Goal: Task Accomplishment & Management: Use online tool/utility

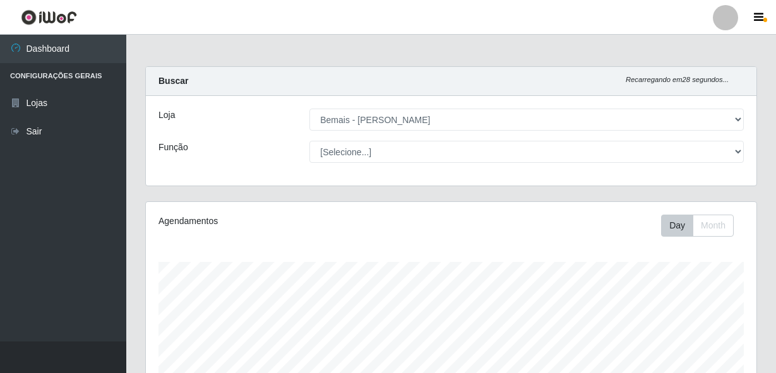
select select "230"
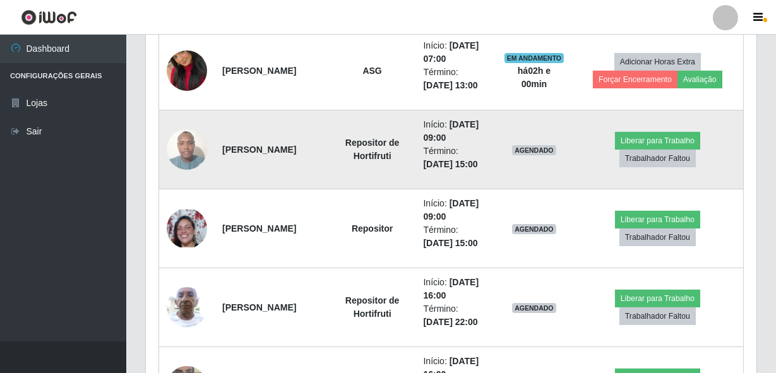
scroll to position [262, 611]
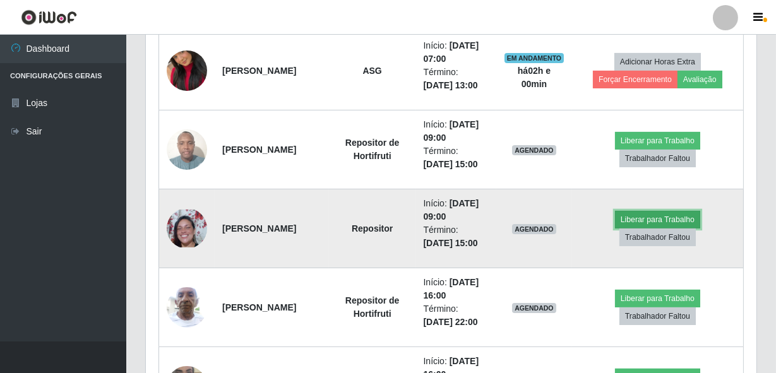
click at [639, 212] on button "Liberar para Trabalho" at bounding box center [657, 220] width 85 height 18
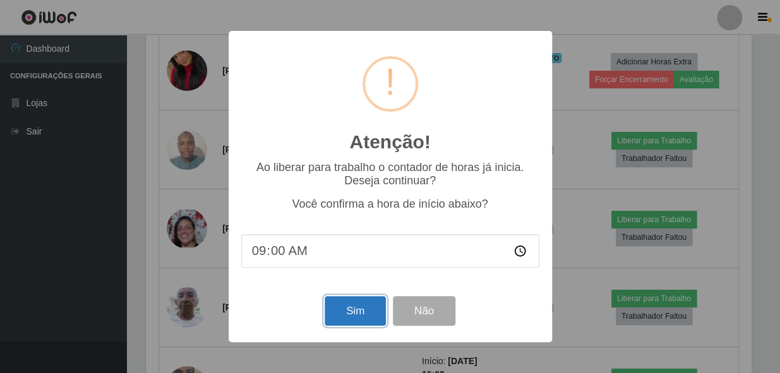
click at [378, 318] on button "Sim" at bounding box center [355, 311] width 61 height 30
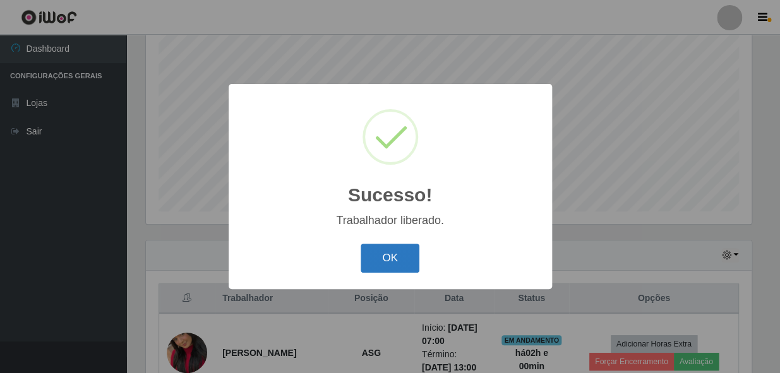
click at [390, 259] on button "OK" at bounding box center [390, 259] width 59 height 30
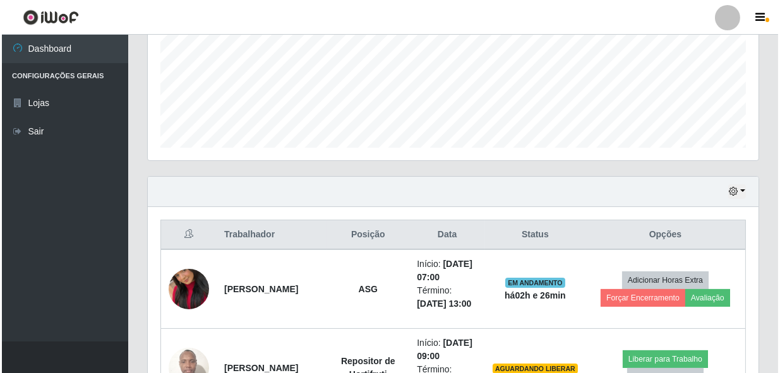
scroll to position [412, 0]
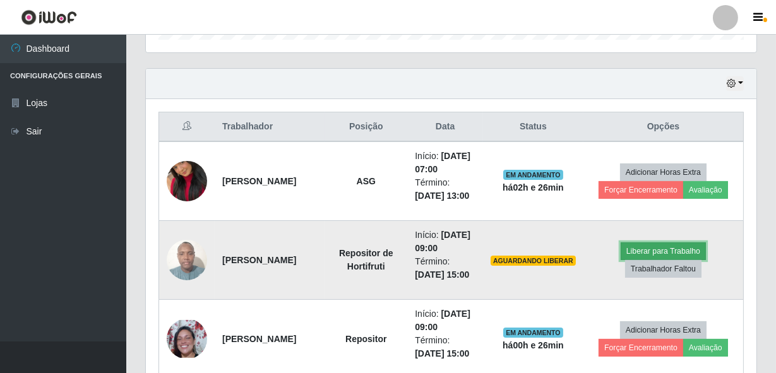
click at [644, 248] on button "Liberar para Trabalho" at bounding box center [663, 251] width 85 height 18
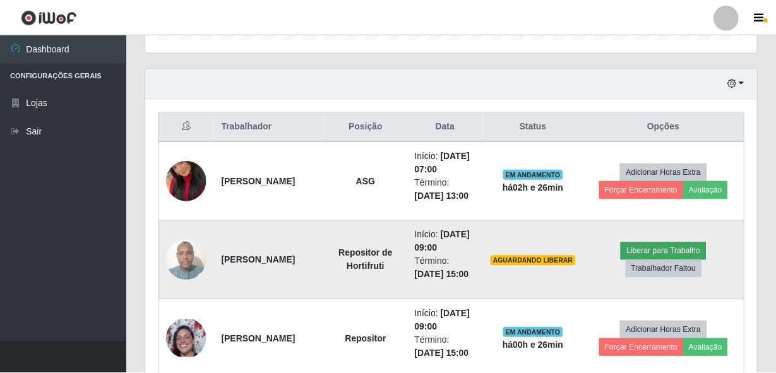
scroll to position [262, 605]
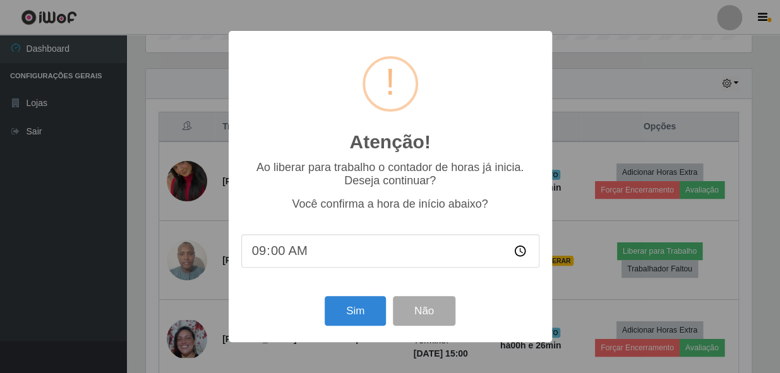
click at [272, 246] on input "09:00" at bounding box center [390, 250] width 298 height 33
type input "09:22"
click at [351, 311] on button "Sim" at bounding box center [355, 311] width 61 height 30
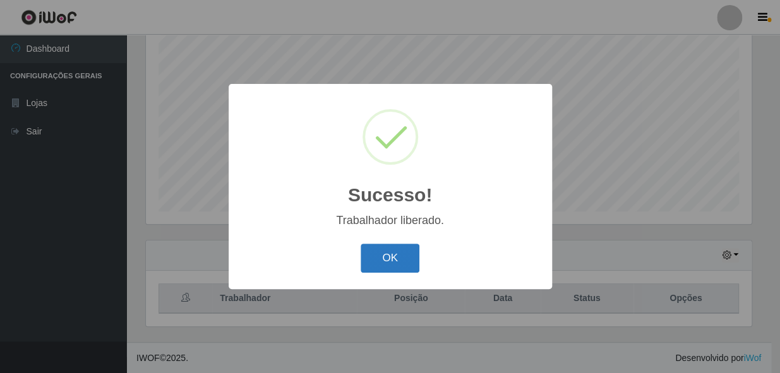
click at [398, 250] on button "OK" at bounding box center [390, 259] width 59 height 30
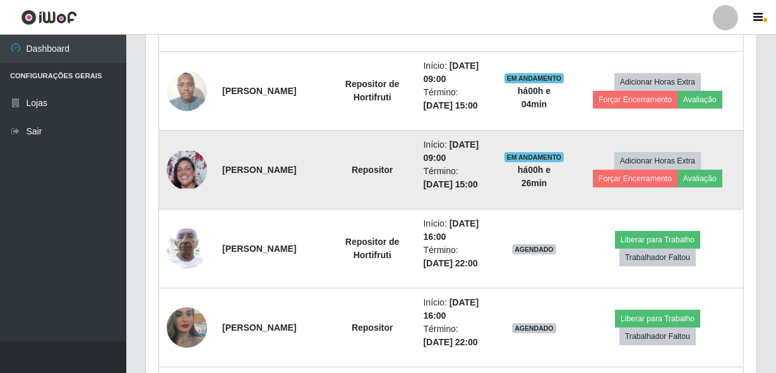
scroll to position [584, 0]
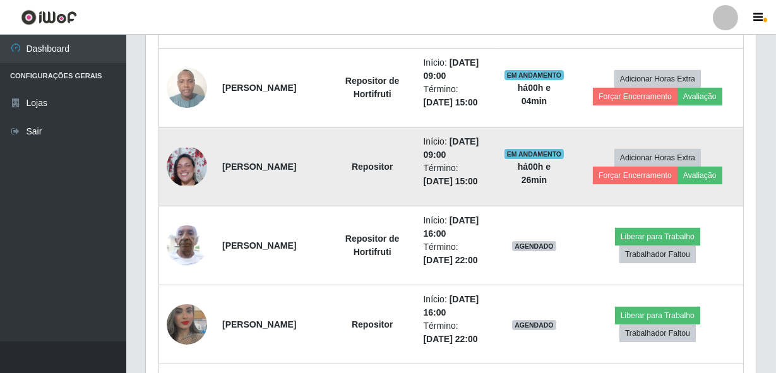
click at [193, 165] on img at bounding box center [187, 166] width 40 height 37
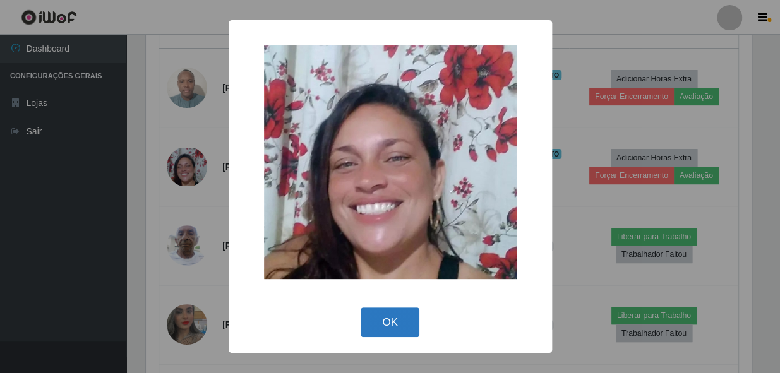
click at [366, 317] on button "OK" at bounding box center [390, 323] width 59 height 30
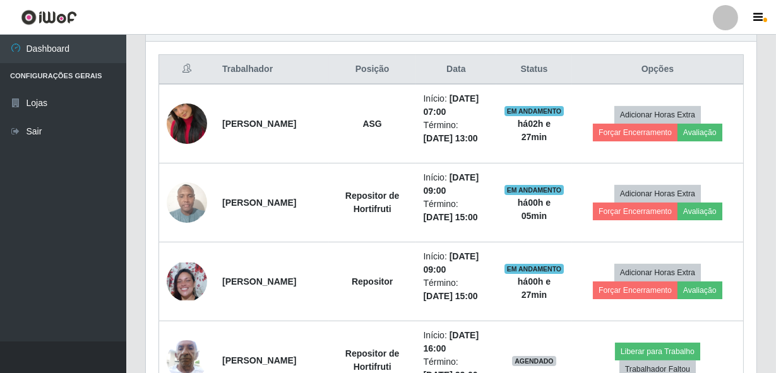
scroll to position [412, 0]
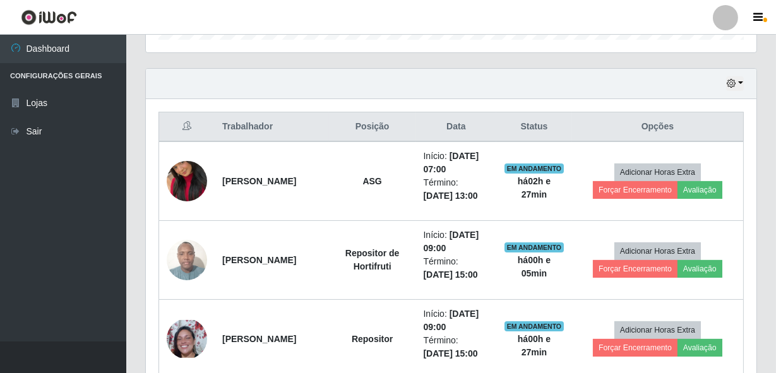
click at [726, 80] on div "Hoje 1 dia 3 dias 1 Semana Não encerrados" at bounding box center [451, 84] width 611 height 30
click at [730, 84] on icon "button" at bounding box center [731, 83] width 9 height 9
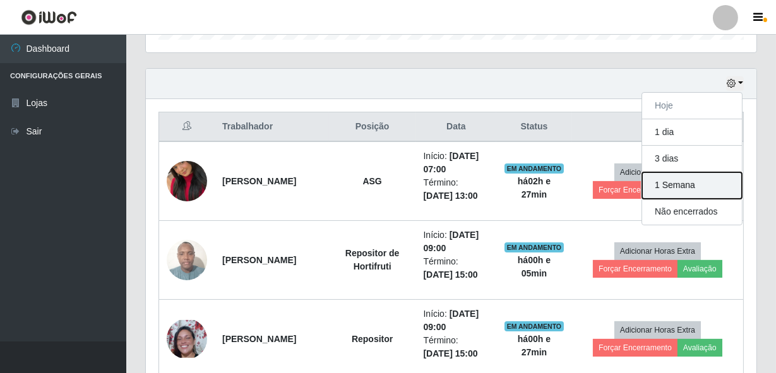
click at [666, 182] on button "1 Semana" at bounding box center [692, 185] width 100 height 27
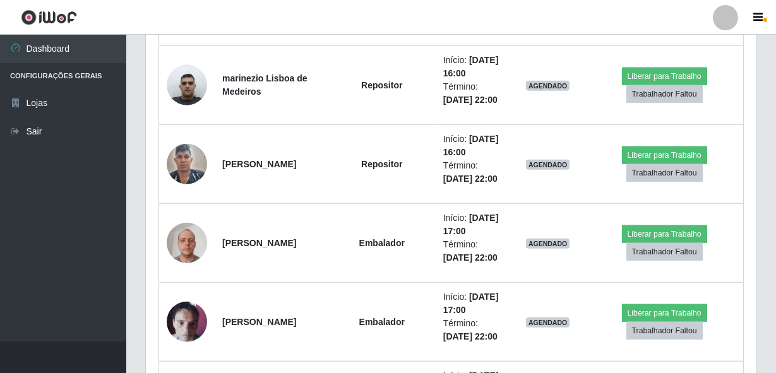
scroll to position [2191, 0]
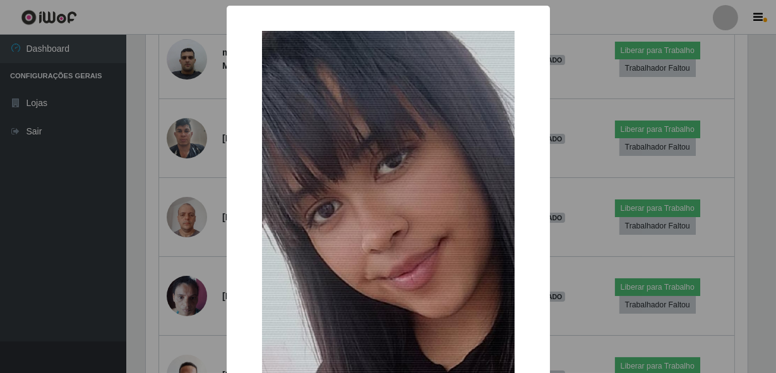
scroll to position [262, 605]
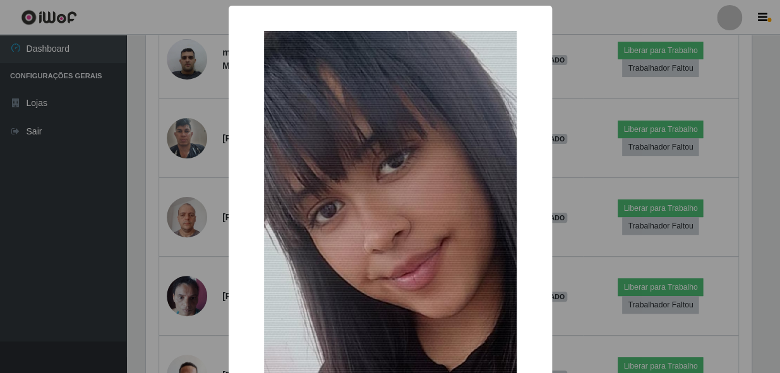
click at [205, 191] on div "× OK Cancel" at bounding box center [390, 186] width 780 height 373
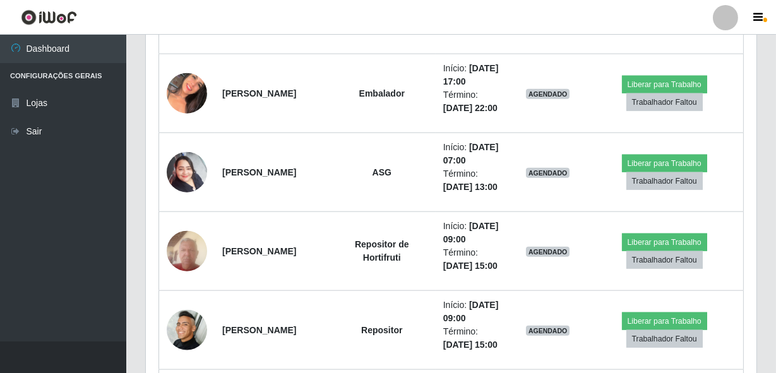
scroll to position [2651, 0]
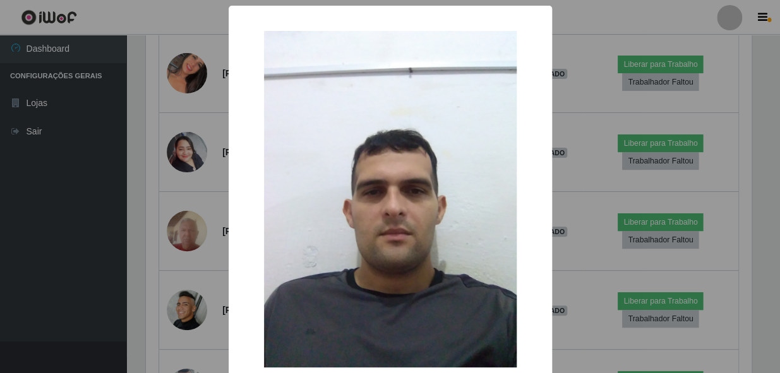
click at [185, 173] on div "× OK Cancel" at bounding box center [390, 186] width 780 height 373
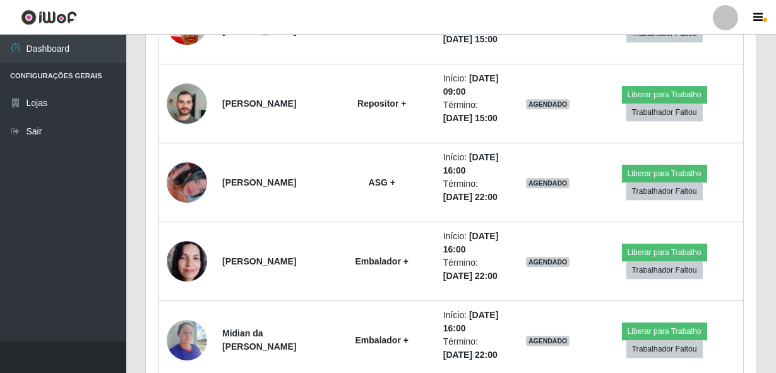
scroll to position [6727, 0]
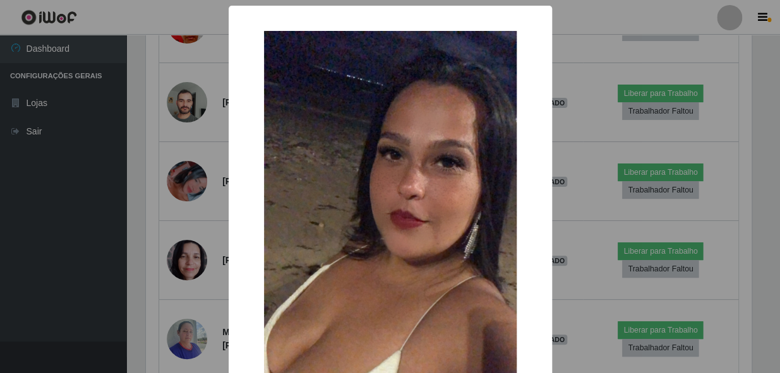
click at [203, 206] on div "× OK Cancel" at bounding box center [390, 186] width 780 height 373
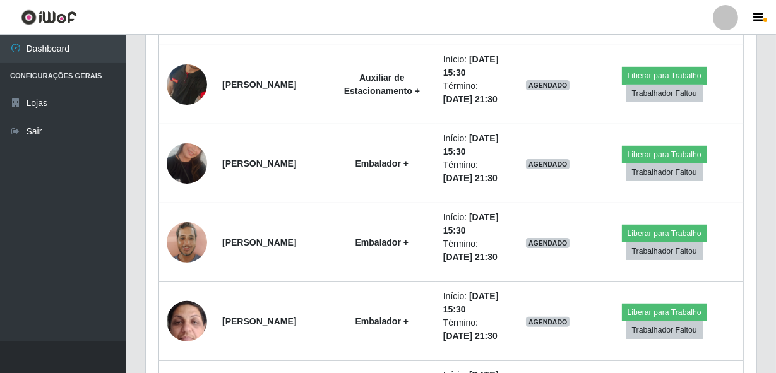
scroll to position [9367, 0]
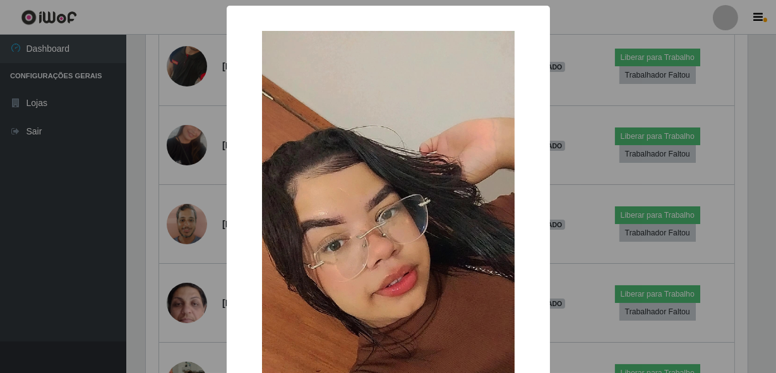
scroll to position [262, 605]
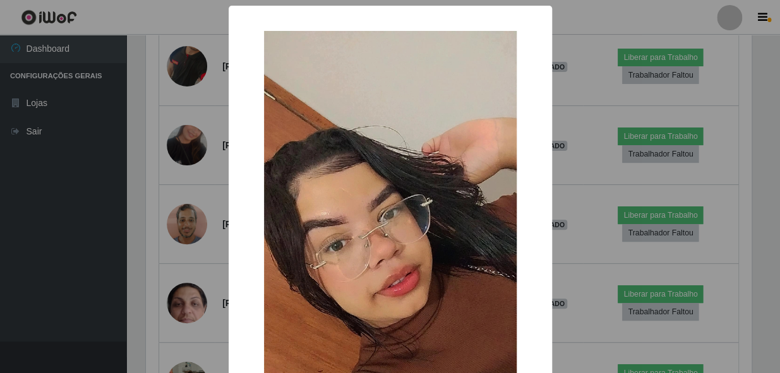
click at [189, 203] on div "× OK Cancel" at bounding box center [390, 186] width 780 height 373
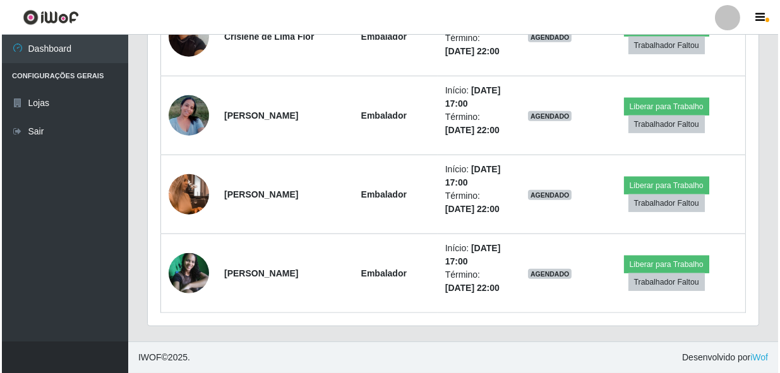
scroll to position [12238, 0]
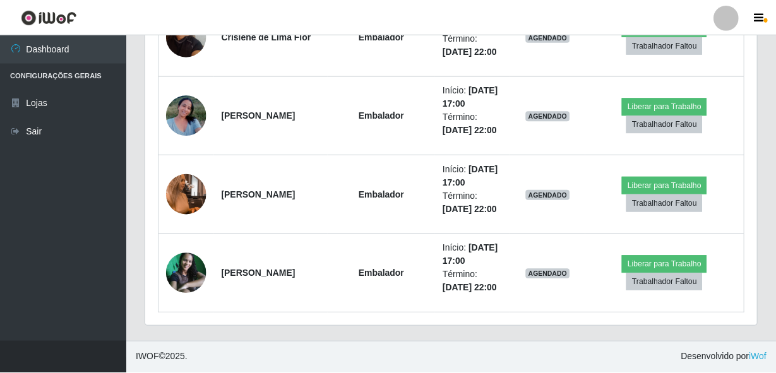
scroll to position [262, 605]
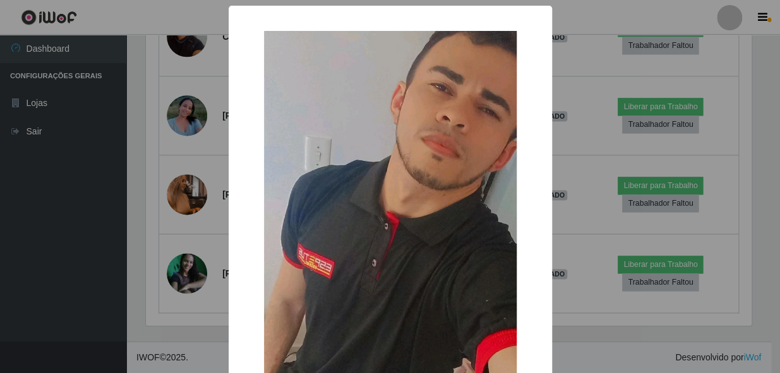
click at [194, 186] on div "× OK Cancel" at bounding box center [390, 186] width 780 height 373
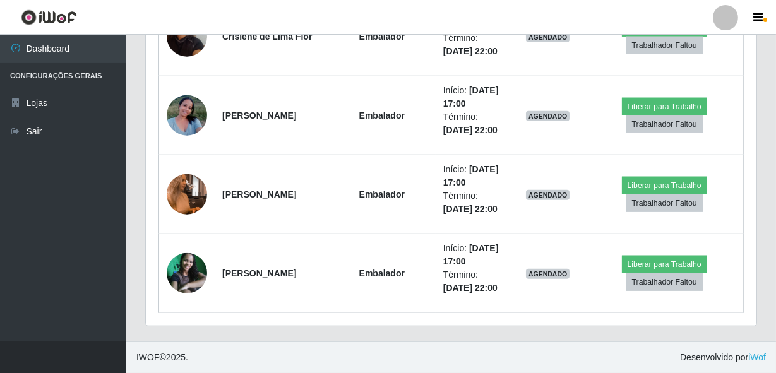
scroll to position [12640, 0]
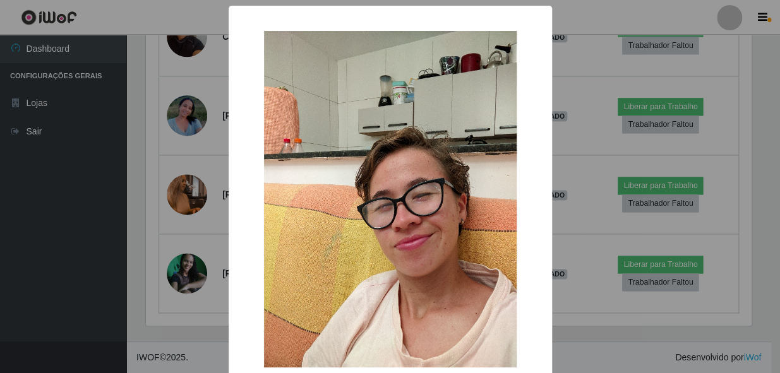
click at [194, 186] on div "× OK Cancel" at bounding box center [390, 186] width 780 height 373
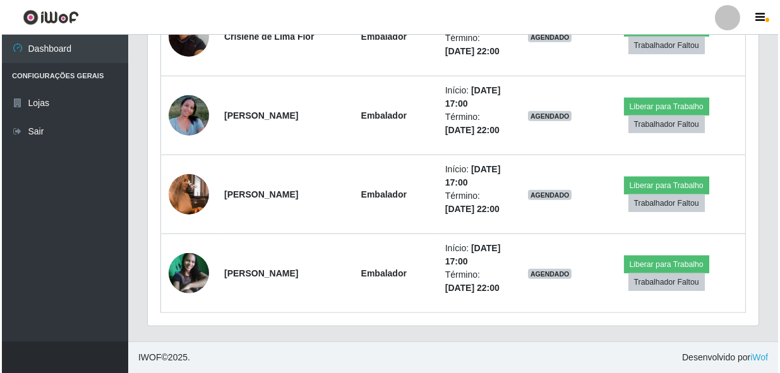
scroll to position [12870, 0]
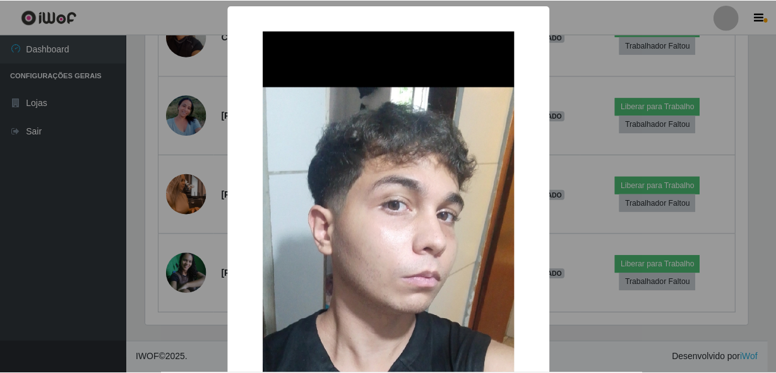
scroll to position [262, 605]
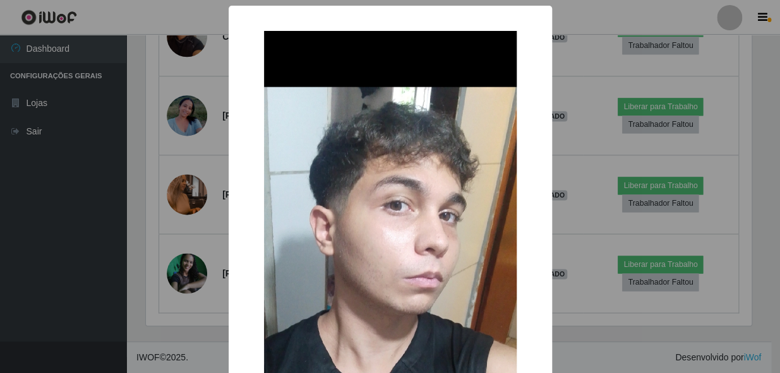
click at [194, 186] on div "× OK Cancel" at bounding box center [390, 186] width 780 height 373
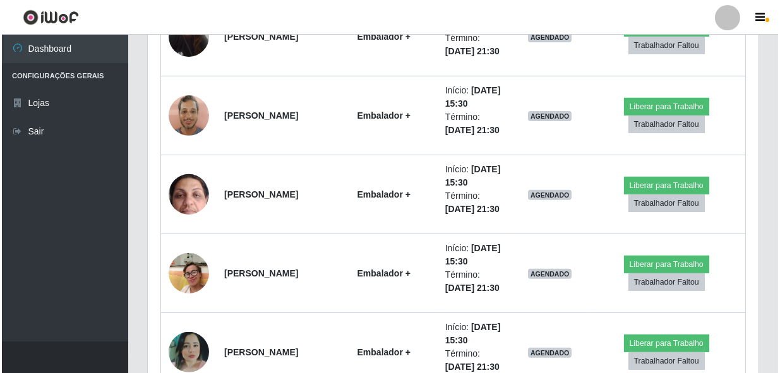
scroll to position [9428, 0]
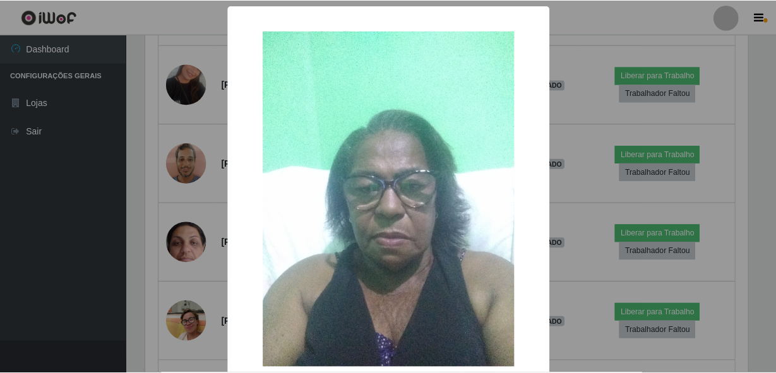
scroll to position [262, 605]
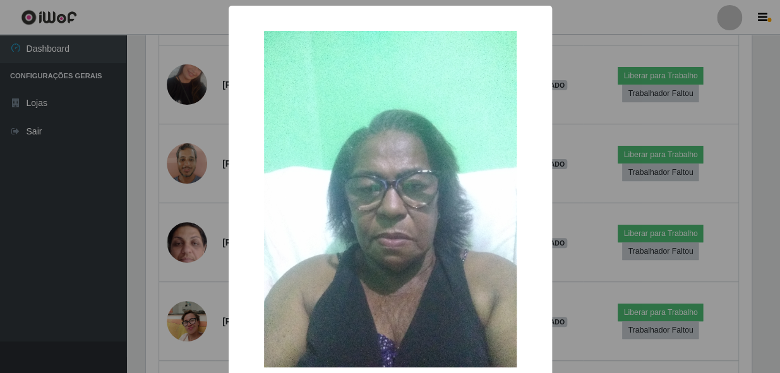
click at [198, 205] on div "× OK Cancel" at bounding box center [390, 186] width 780 height 373
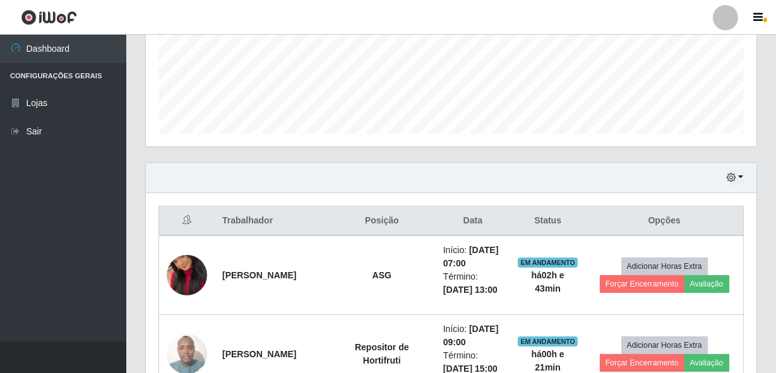
scroll to position [242, 0]
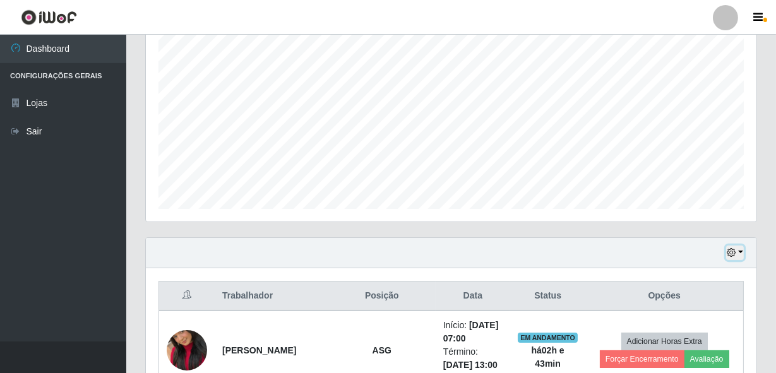
click at [732, 254] on icon "button" at bounding box center [731, 252] width 9 height 9
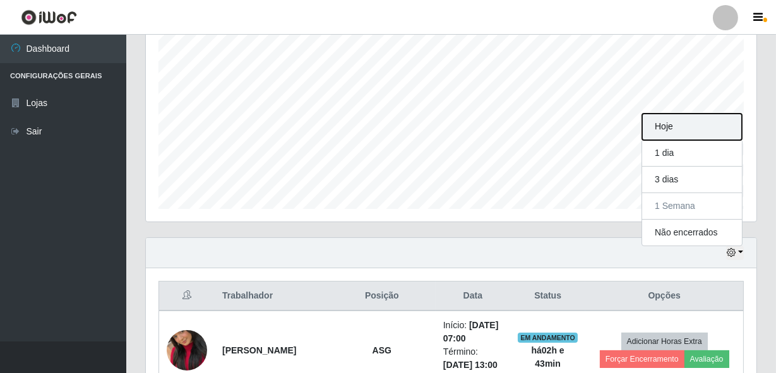
click at [719, 134] on button "Hoje" at bounding box center [692, 127] width 100 height 27
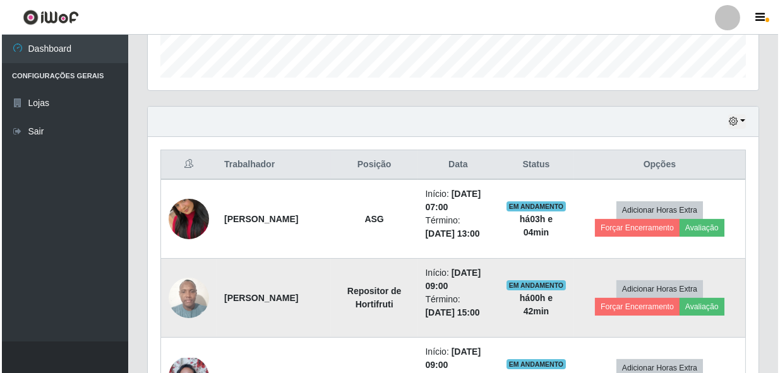
scroll to position [415, 0]
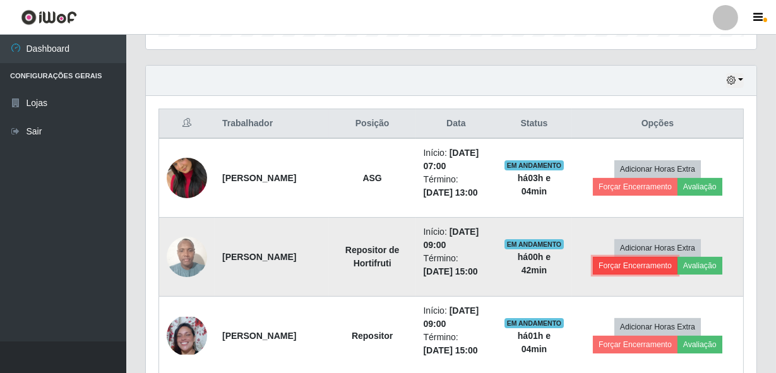
click at [637, 270] on button "Forçar Encerramento" at bounding box center [635, 266] width 85 height 18
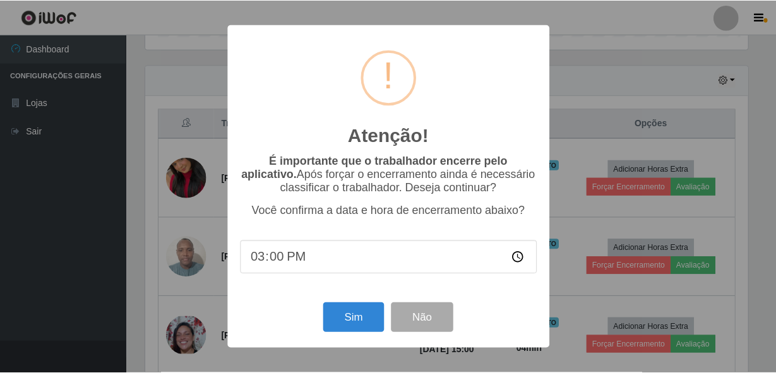
scroll to position [262, 605]
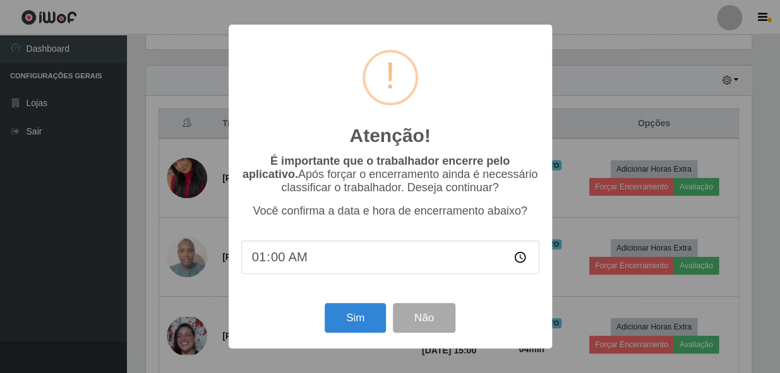
type input "10:00"
click at [341, 308] on button "Sim" at bounding box center [355, 318] width 61 height 30
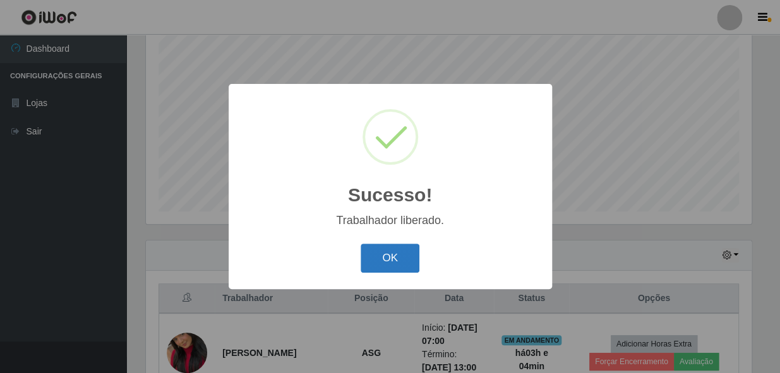
click at [375, 257] on button "OK" at bounding box center [390, 259] width 59 height 30
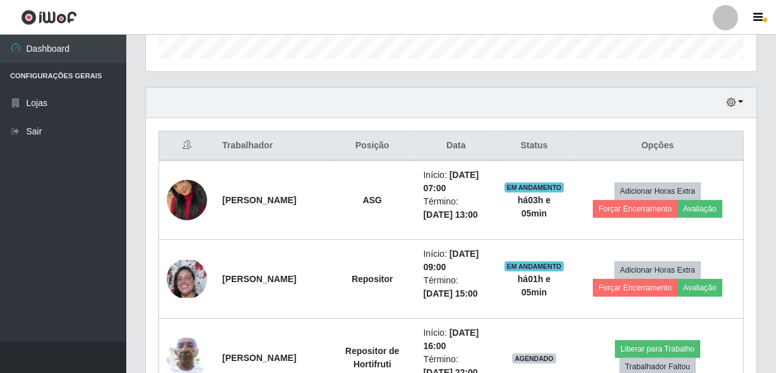
scroll to position [412, 0]
